Goal: Information Seeking & Learning: Learn about a topic

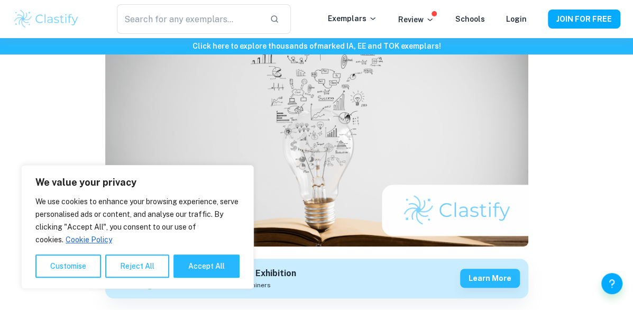
scroll to position [114, 0]
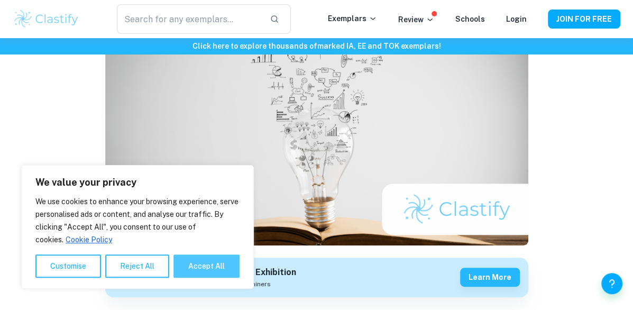
click at [200, 262] on button "Accept All" at bounding box center [206, 265] width 66 height 23
checkbox input "true"
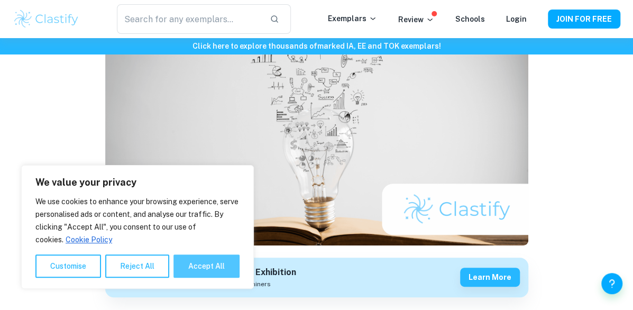
checkbox input "true"
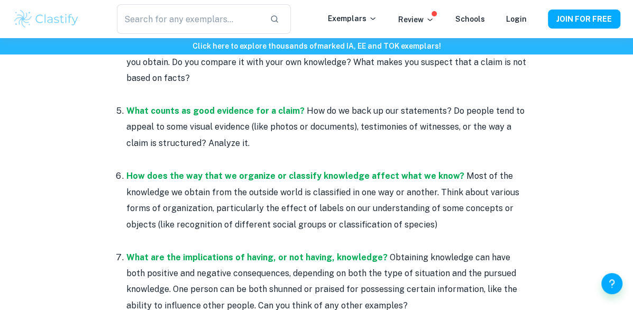
scroll to position [761, 0]
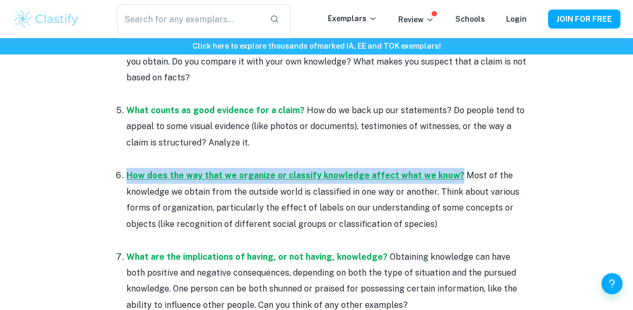
drag, startPoint x: 124, startPoint y: 174, endPoint x: 442, endPoint y: 176, distance: 318.6
click at [442, 176] on li "How does the way that we organize or classify knowledge affect what we know? Mo…" at bounding box center [327, 207] width 402 height 81
copy strong "How does the way that we organize or classify knowledge affect what we know?"
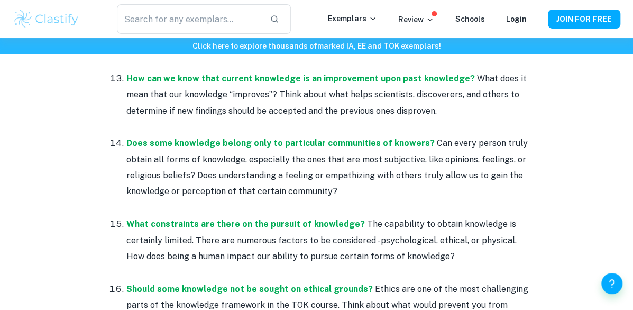
scroll to position [1584, 0]
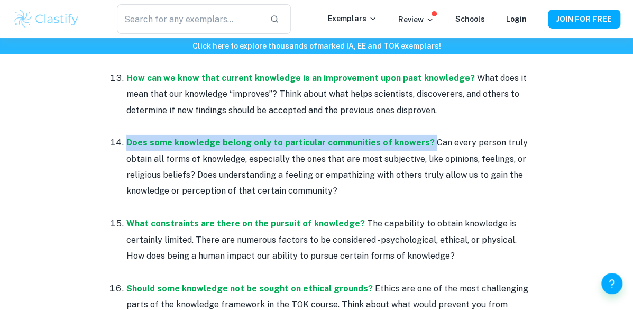
drag, startPoint x: 422, startPoint y: 127, endPoint x: 117, endPoint y: 121, distance: 304.4
click at [126, 134] on li "Does some knowledge belong only to particular communities of knowers? Can every…" at bounding box center [327, 174] width 402 height 81
copy p "Does some knowledge belong only to particular communities of knowers?"
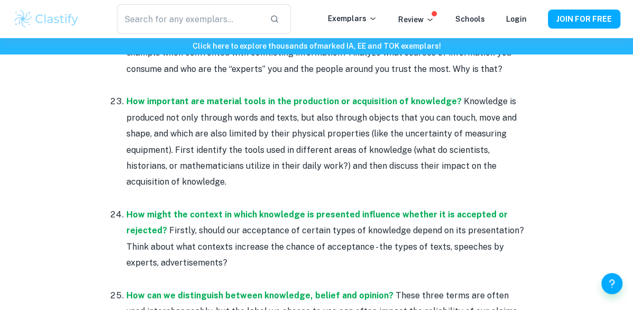
scroll to position [2292, 0]
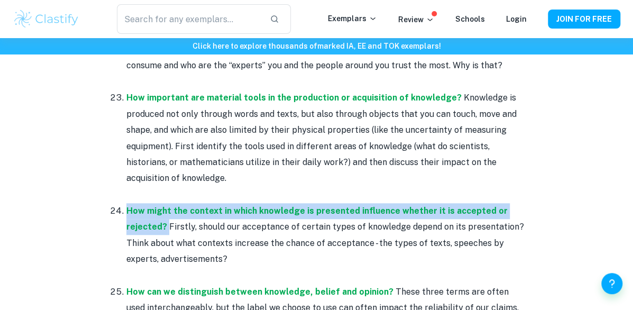
drag, startPoint x: 125, startPoint y: 177, endPoint x: 165, endPoint y: 199, distance: 45.2
click at [165, 202] on li "How might the context in which knowledge is presented influence whether it is a…" at bounding box center [327, 242] width 402 height 81
copy p "How might the context in which knowledge is presented influence whether it is a…"
